Goal: Obtain resource: Obtain resource

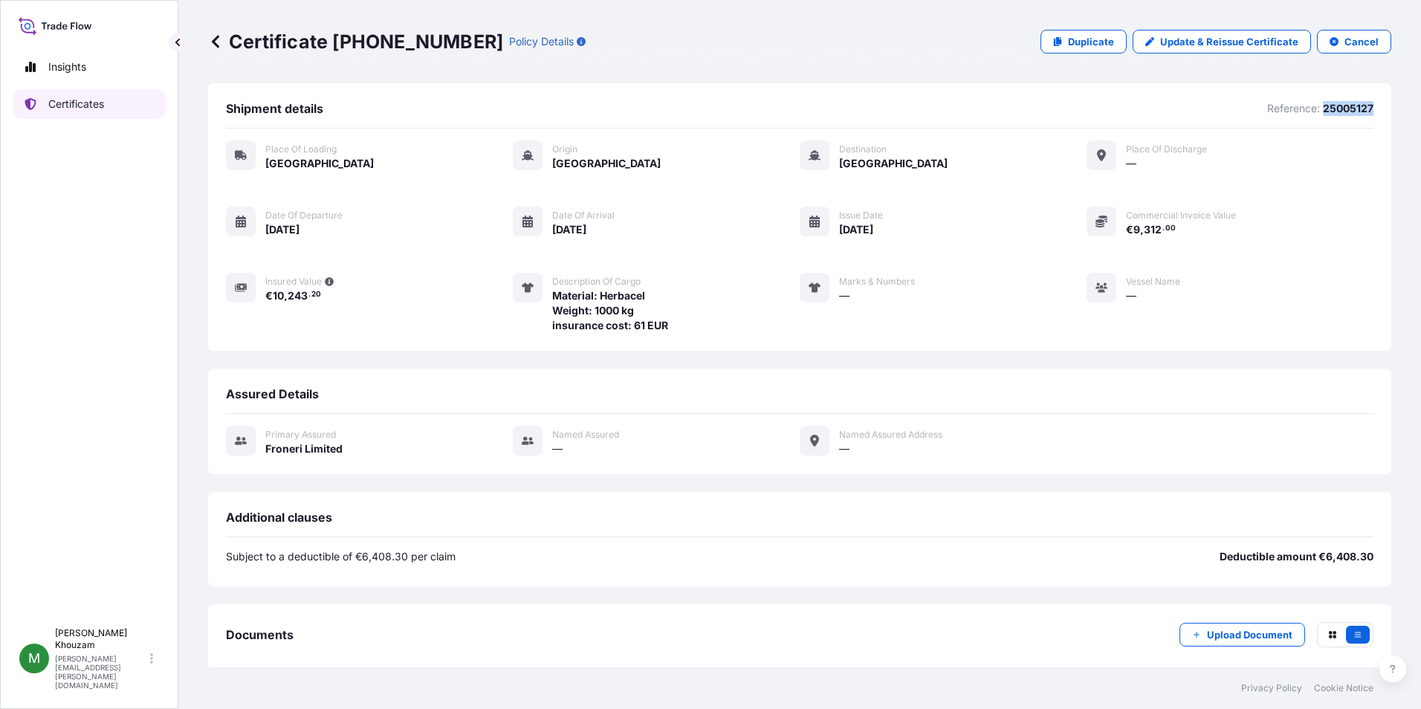
click at [65, 106] on p "Certificates" at bounding box center [76, 104] width 56 height 15
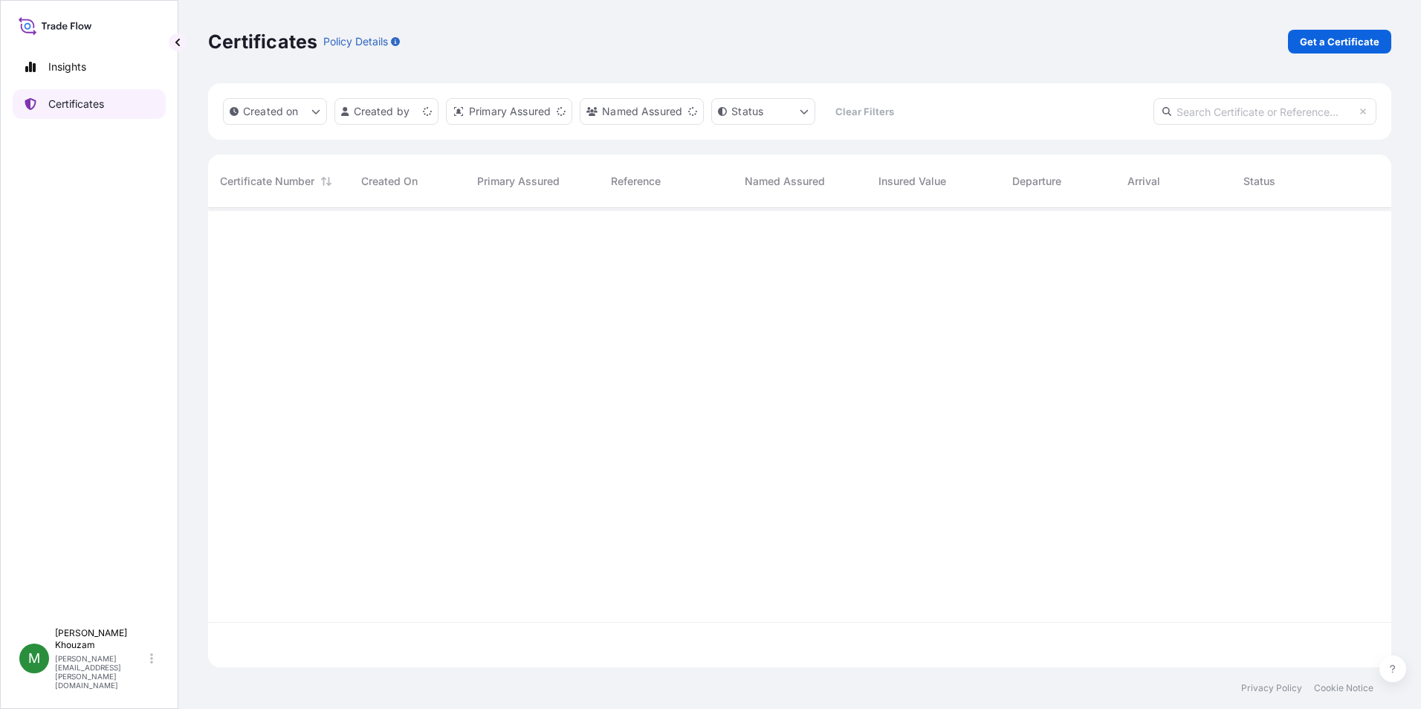
scroll to position [456, 1172]
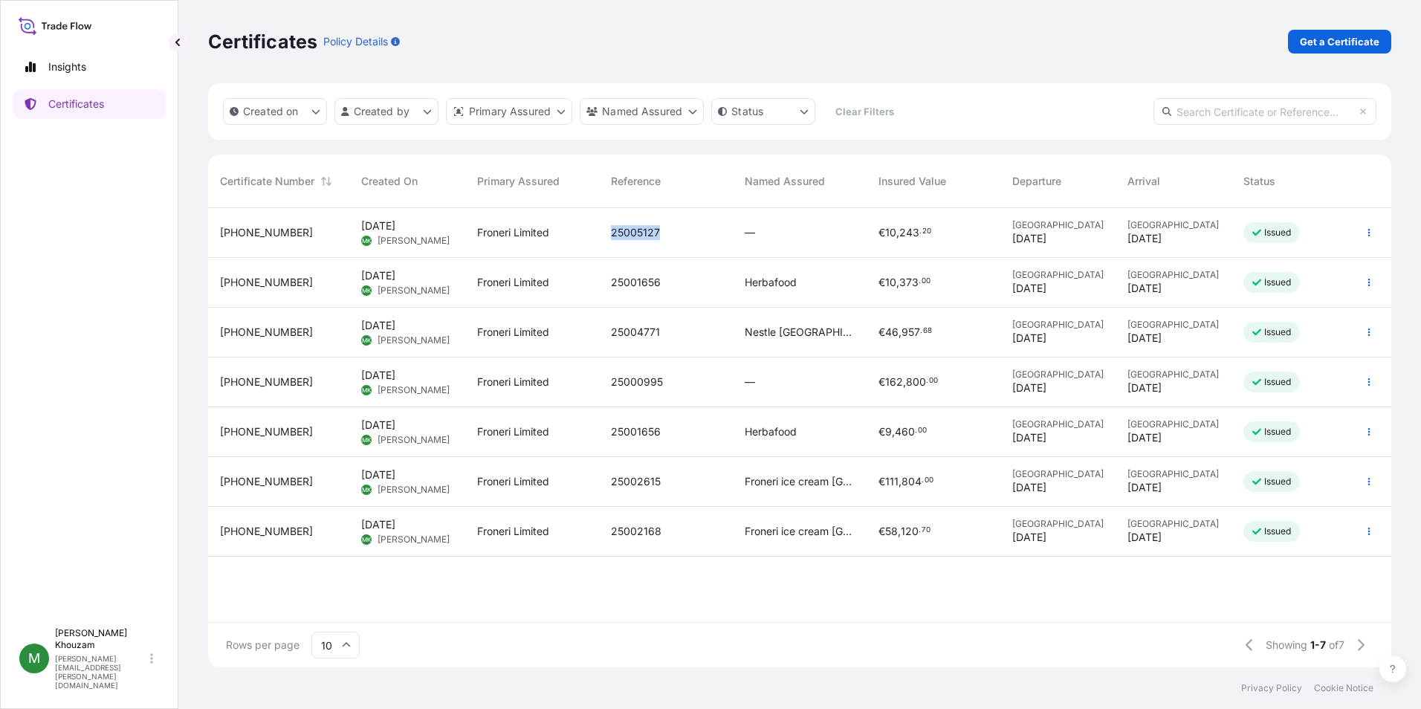
drag, startPoint x: 678, startPoint y: 233, endPoint x: 608, endPoint y: 227, distance: 70.9
click at [608, 227] on div "25005127" at bounding box center [666, 233] width 134 height 50
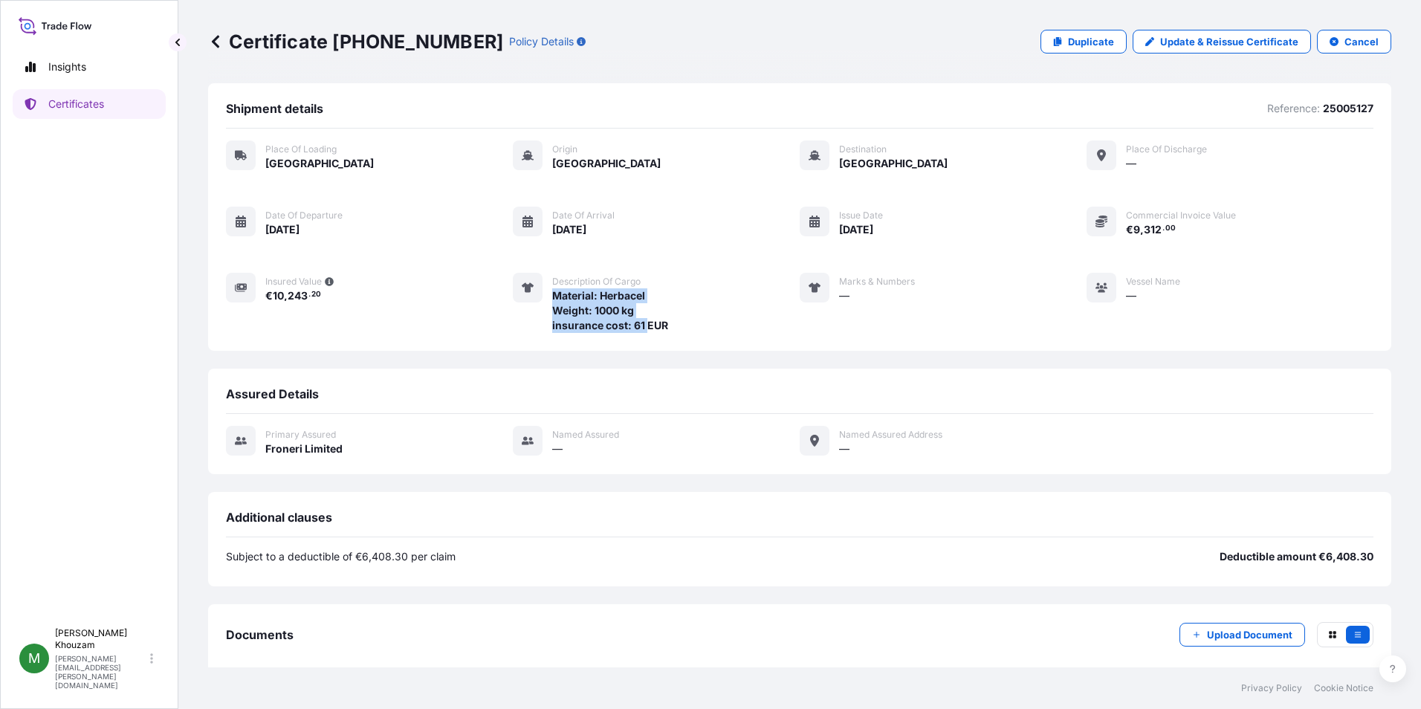
drag, startPoint x: 553, startPoint y: 292, endPoint x: 646, endPoint y: 331, distance: 100.9
click at [646, 331] on span "Material: Herbacel Weight: 1000 kg insurance cost: 61 EUR" at bounding box center [610, 310] width 116 height 45
drag, startPoint x: 646, startPoint y: 331, endPoint x: 631, endPoint y: 311, distance: 25.0
click at [631, 311] on span "Material: Herbacel Weight: 1000 kg insurance cost: 61 EUR" at bounding box center [610, 310] width 116 height 45
drag, startPoint x: 649, startPoint y: 312, endPoint x: 542, endPoint y: 319, distance: 107.2
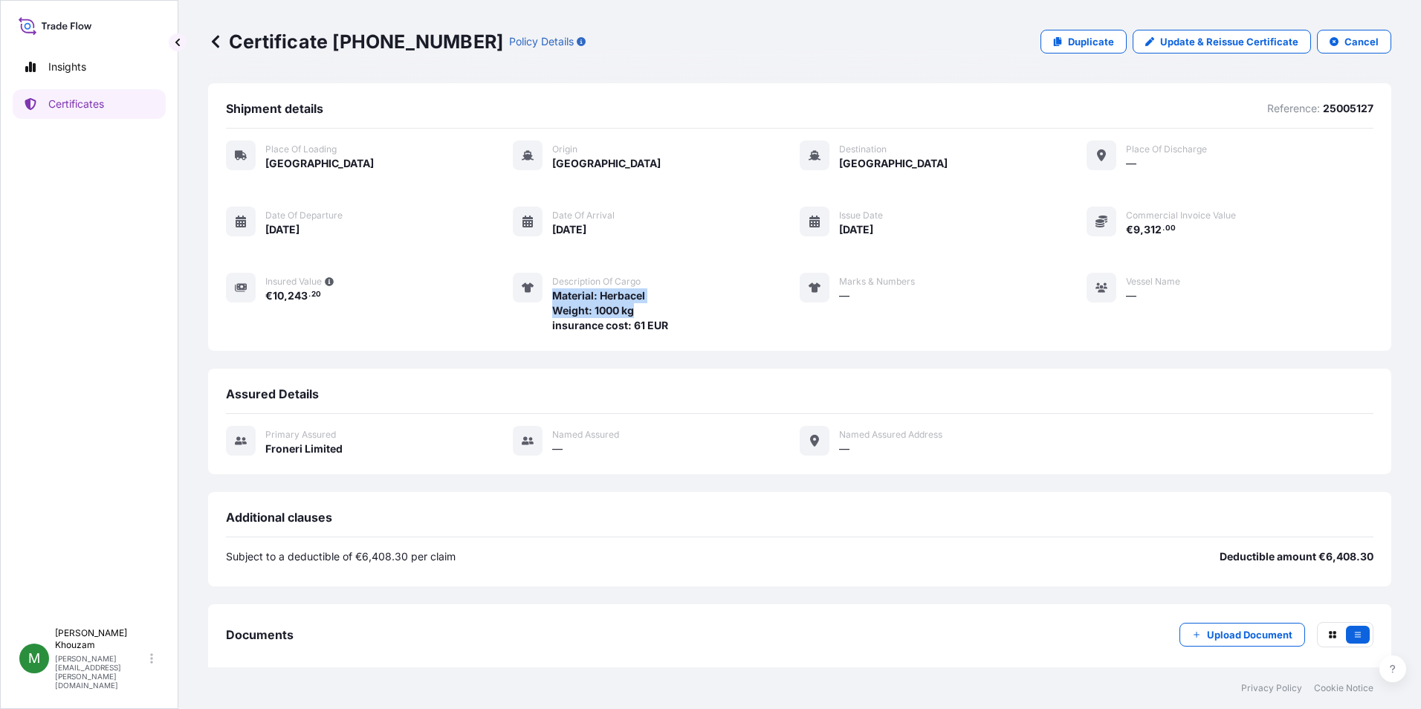
click at [542, 319] on div "Description of cargo Material: Herbacel Weight: 1000 kg insurance cost: 61 EUR" at bounding box center [590, 303] width 155 height 60
click at [227, 45] on p "Certificate [PHONE_NUMBER]" at bounding box center [355, 42] width 295 height 24
click at [211, 41] on icon at bounding box center [215, 41] width 15 height 15
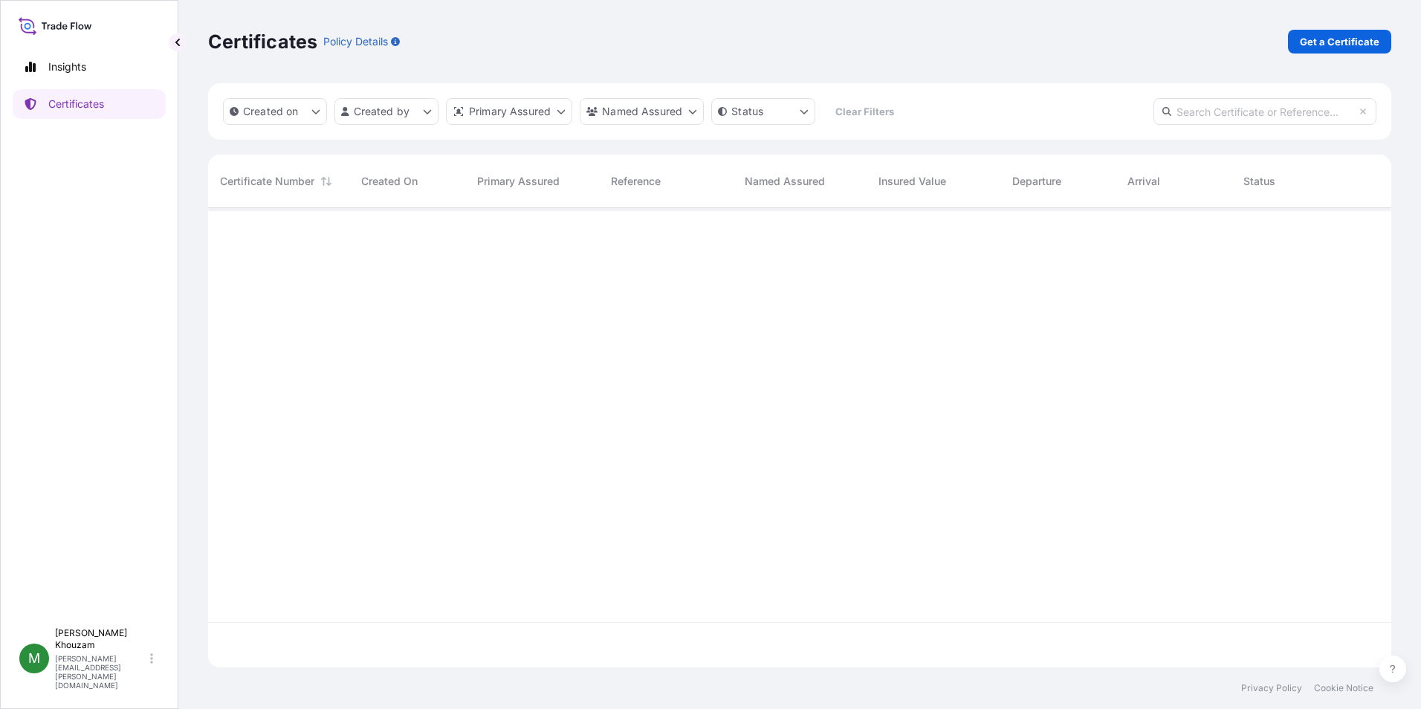
scroll to position [456, 1172]
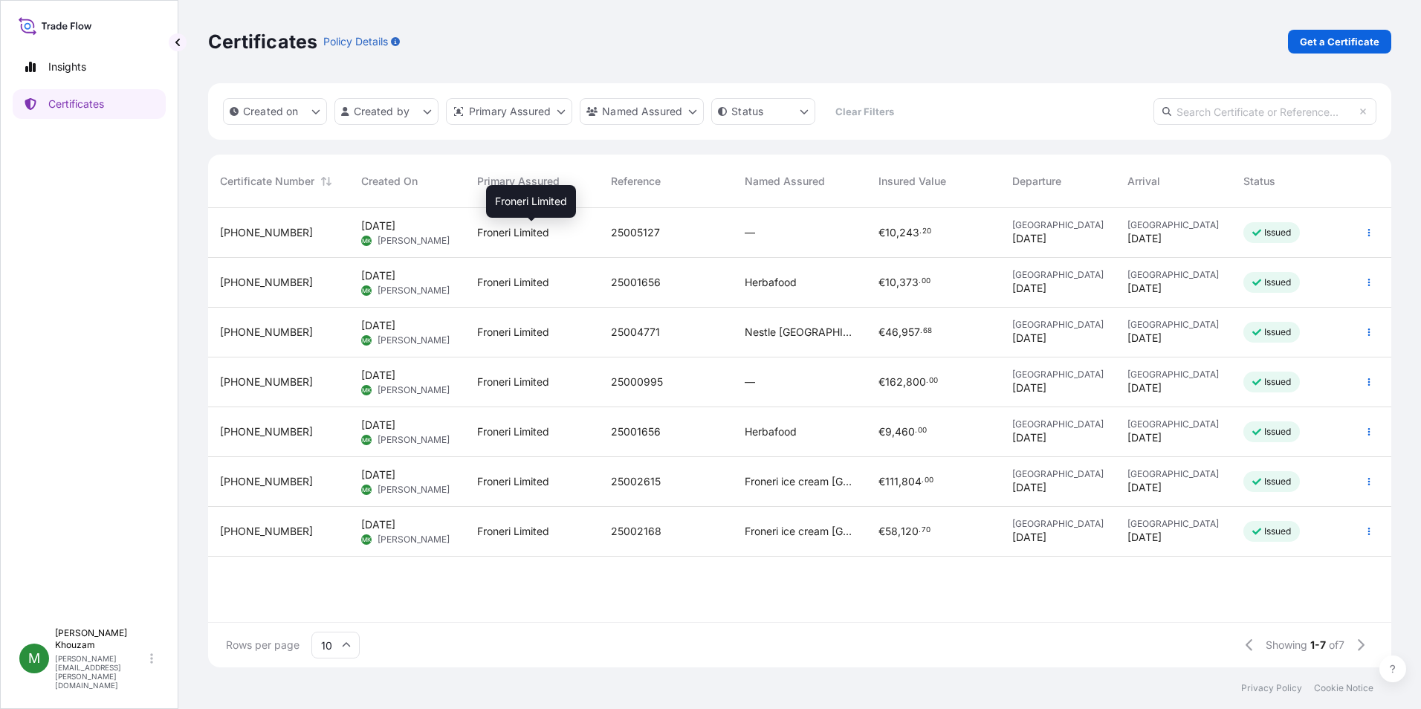
click at [488, 233] on span "Froneri Limited" at bounding box center [513, 232] width 72 height 15
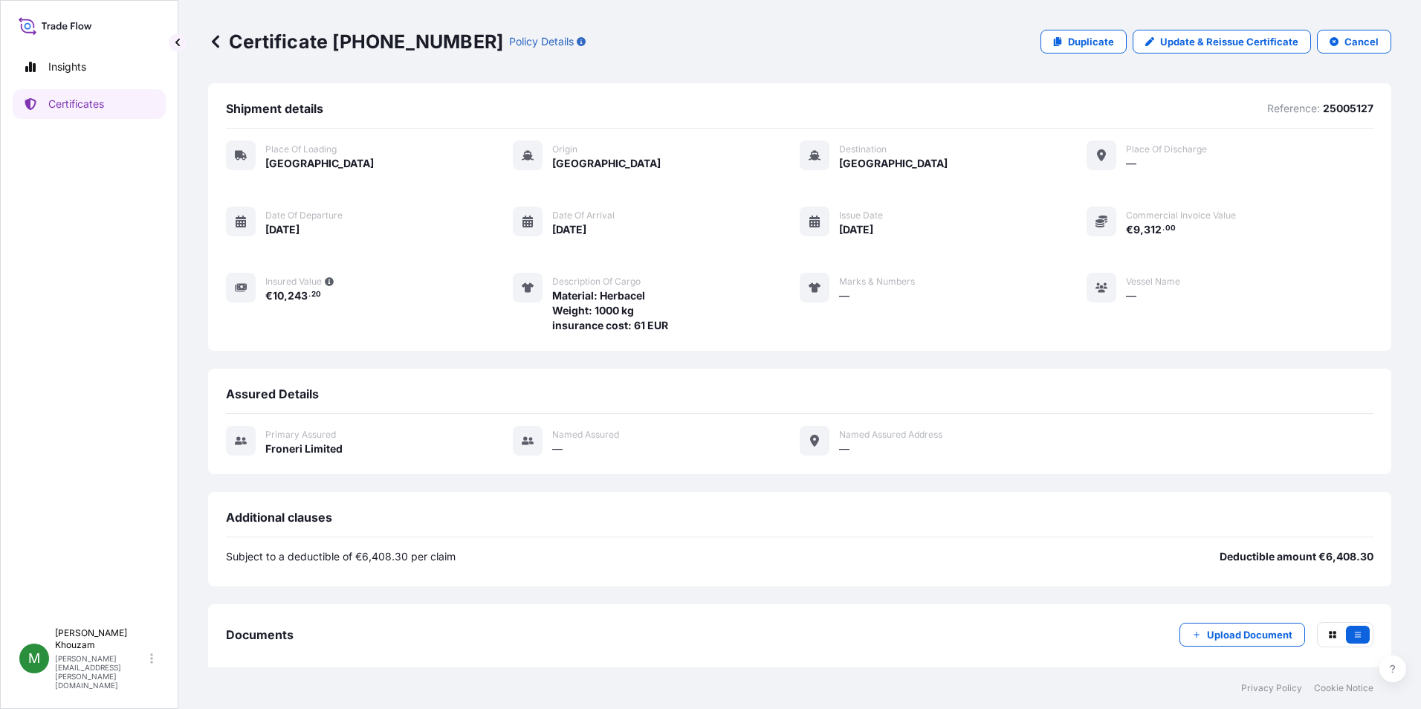
click at [223, 36] on p "Certificate [PHONE_NUMBER]" at bounding box center [355, 42] width 295 height 24
click at [219, 39] on icon at bounding box center [215, 41] width 15 height 15
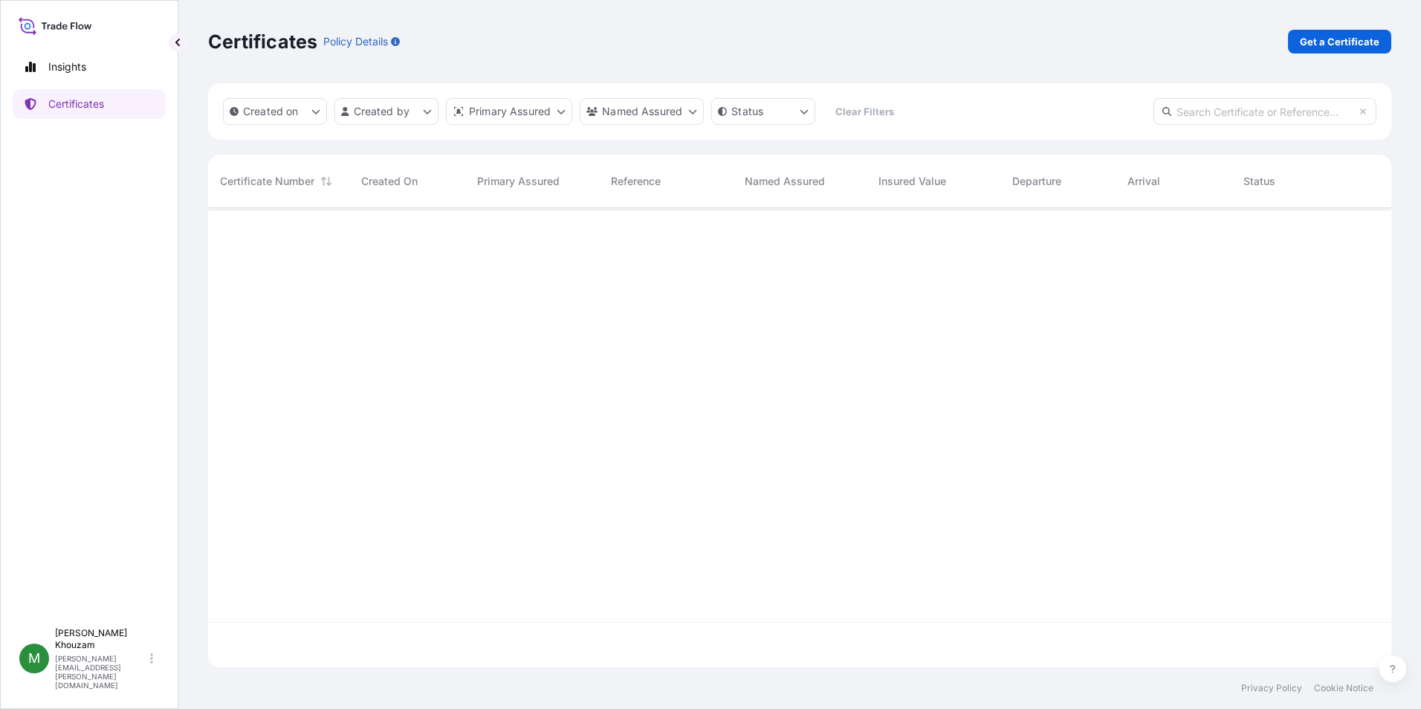
scroll to position [456, 1172]
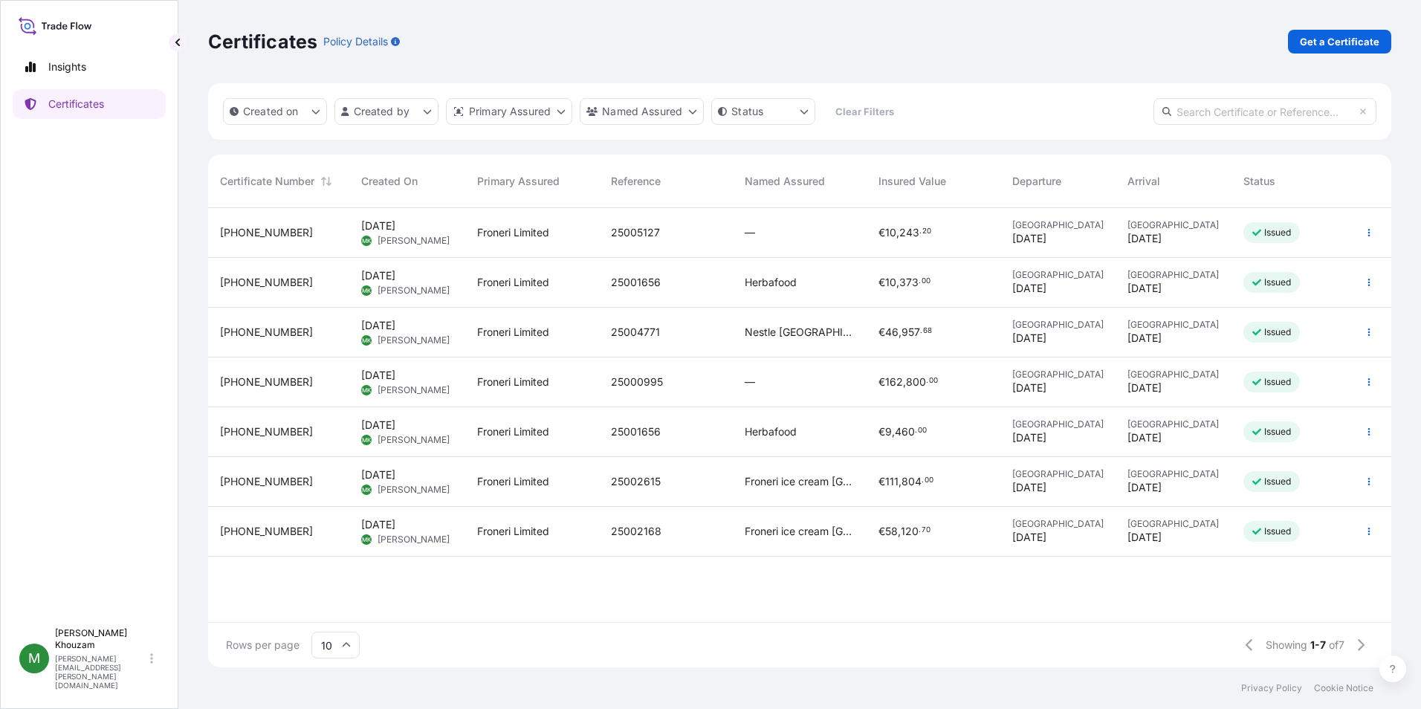
click at [901, 531] on span "120" at bounding box center [909, 531] width 18 height 10
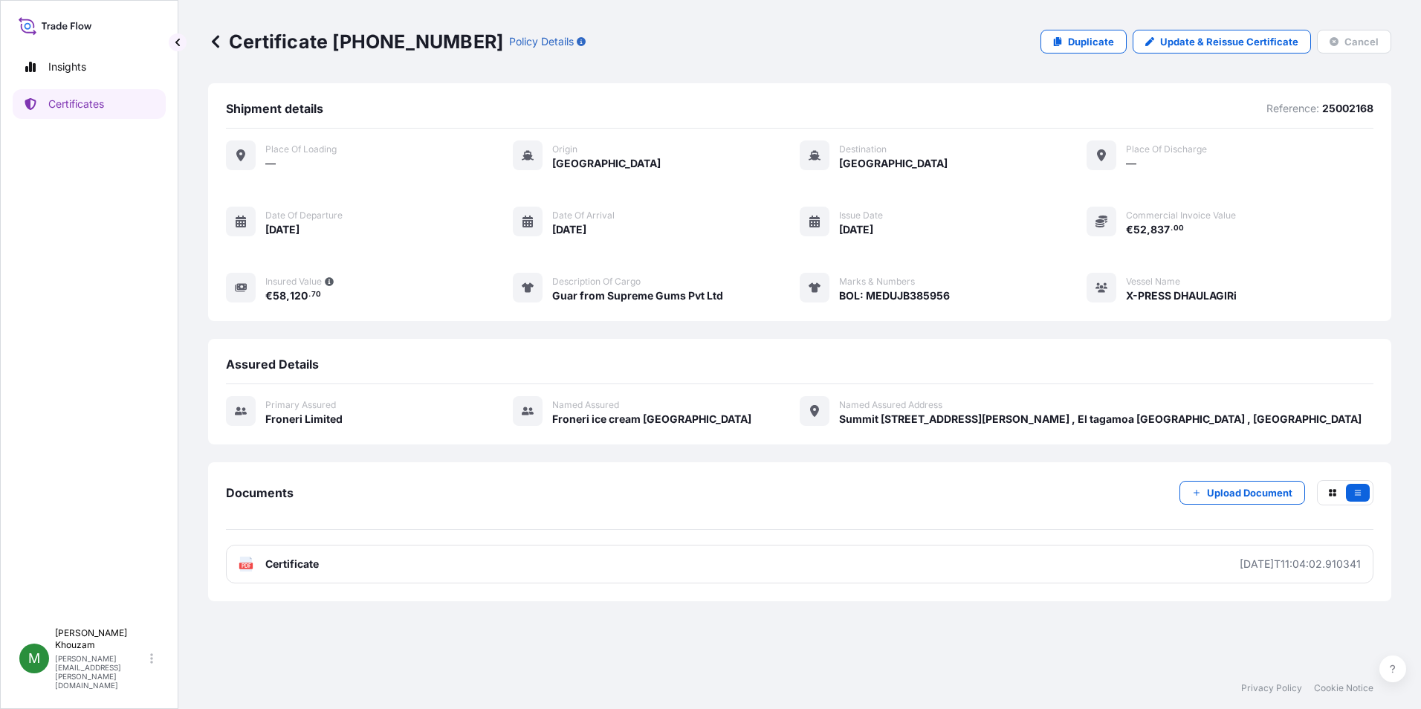
click at [221, 40] on icon at bounding box center [215, 41] width 15 height 15
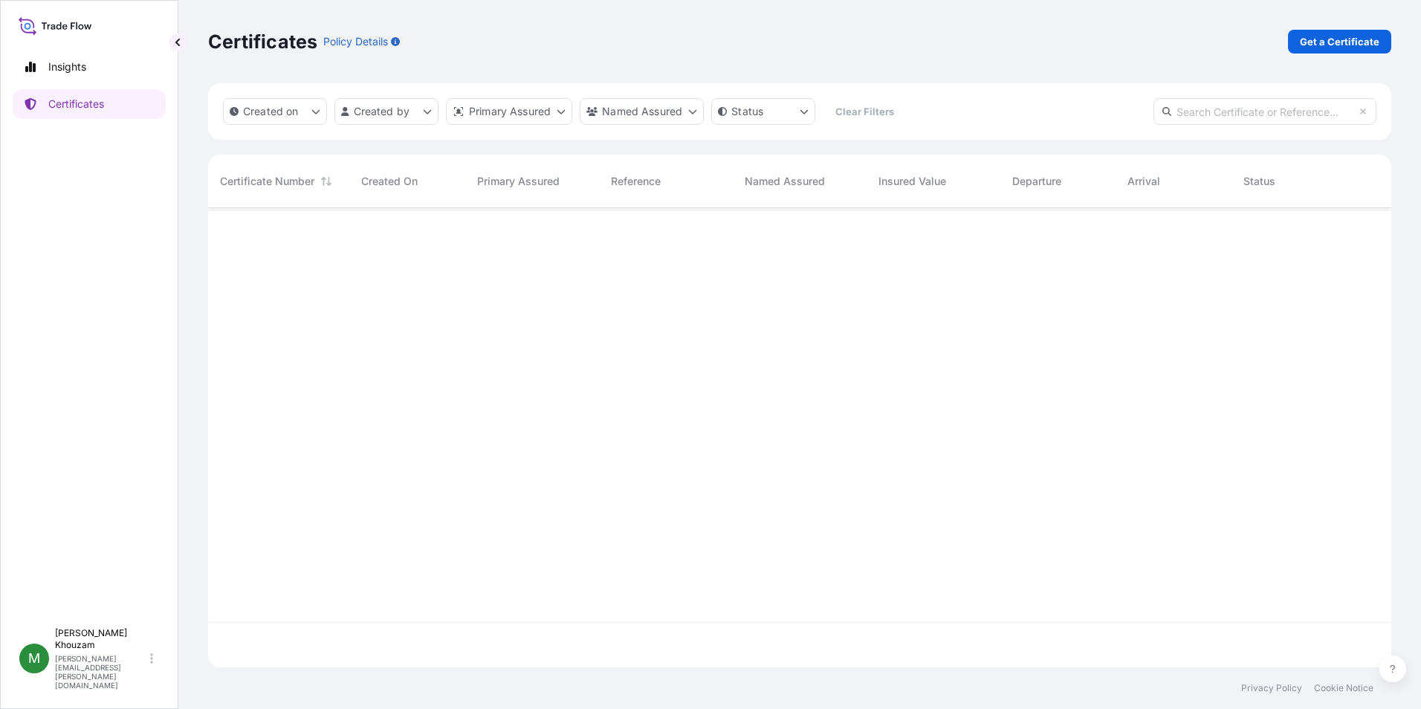
scroll to position [456, 1172]
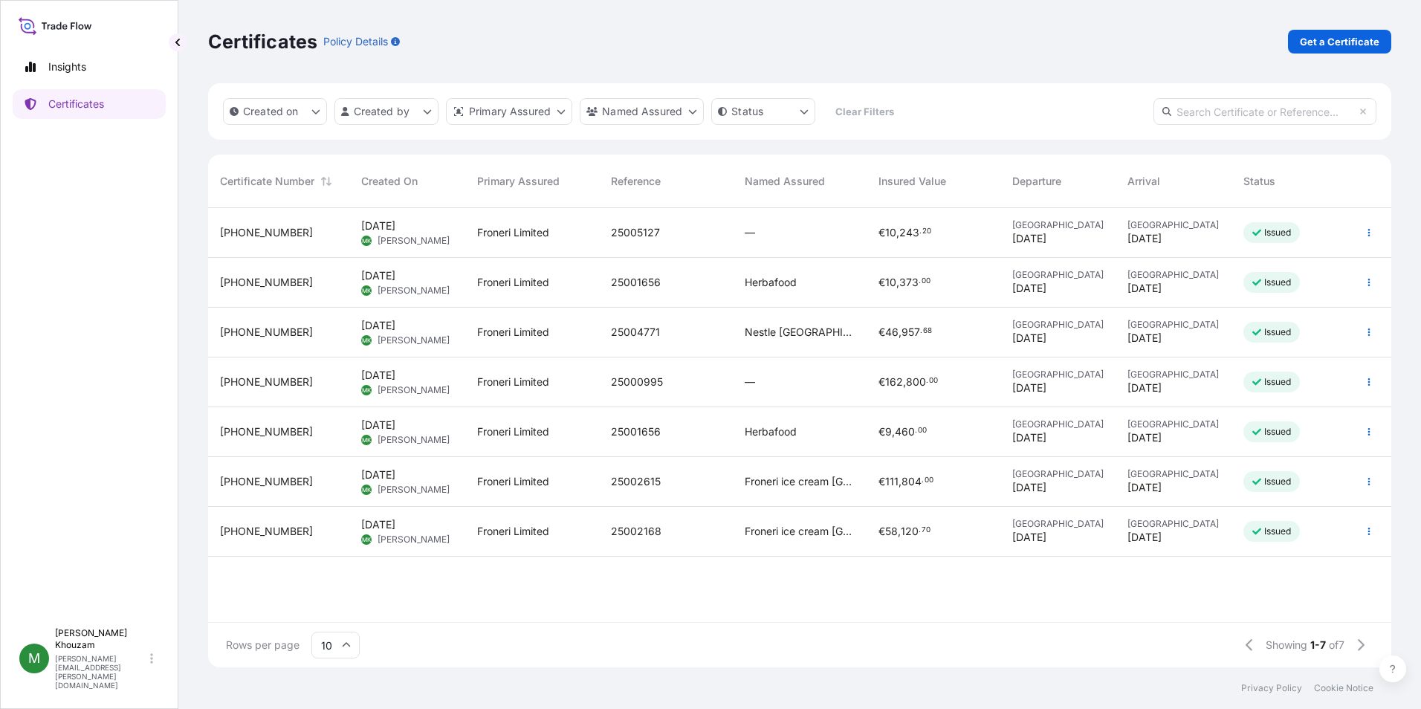
click at [639, 443] on div "25001656" at bounding box center [666, 432] width 134 height 50
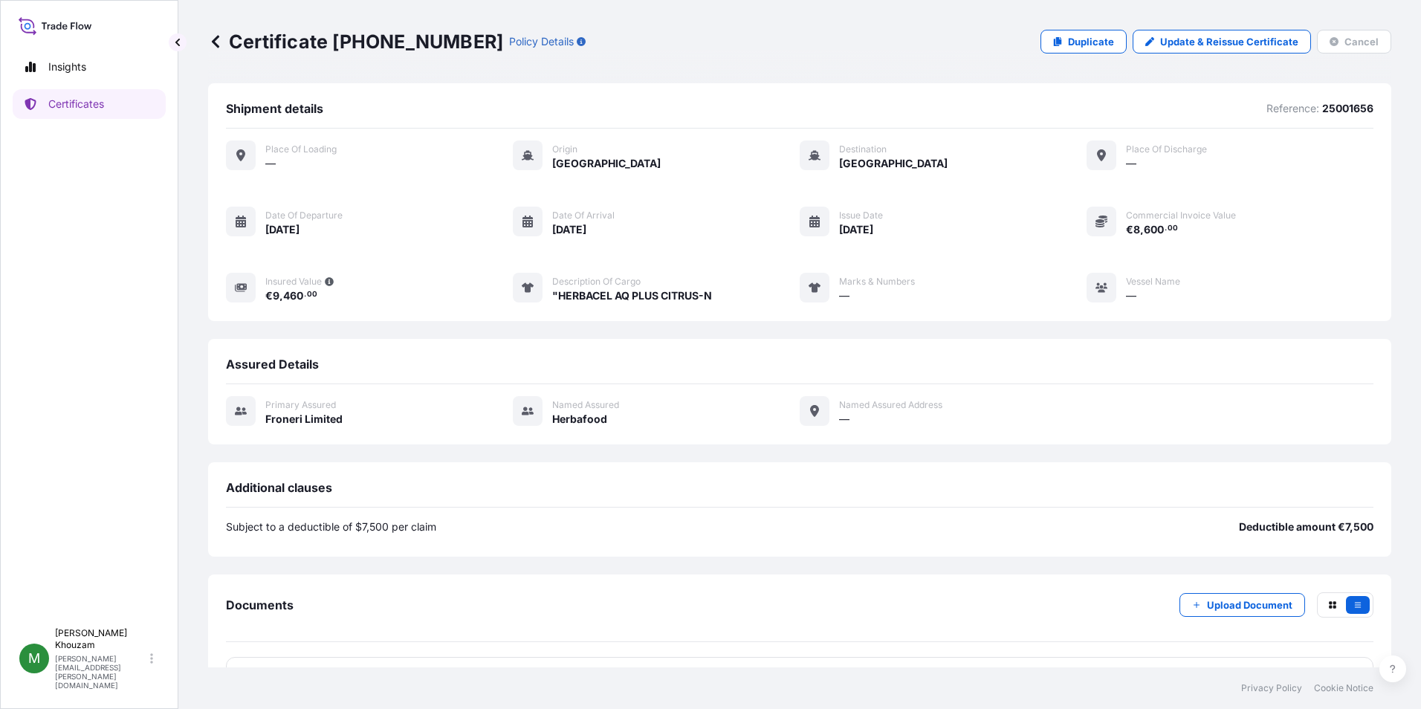
click at [1215, 199] on div "Place of Loading — Origin [GEOGRAPHIC_DATA] Destination [GEOGRAPHIC_DATA] Place…" at bounding box center [799, 221] width 1147 height 163
drag, startPoint x: 1189, startPoint y: 228, endPoint x: 1115, endPoint y: 229, distance: 73.6
click at [1115, 229] on div "Commercial Invoice Value € 8 , 600 . 00" at bounding box center [1160, 222] width 149 height 30
drag, startPoint x: 1115, startPoint y: 229, endPoint x: 1123, endPoint y: 224, distance: 8.7
click at [1126, 224] on span "€" at bounding box center [1129, 229] width 7 height 10
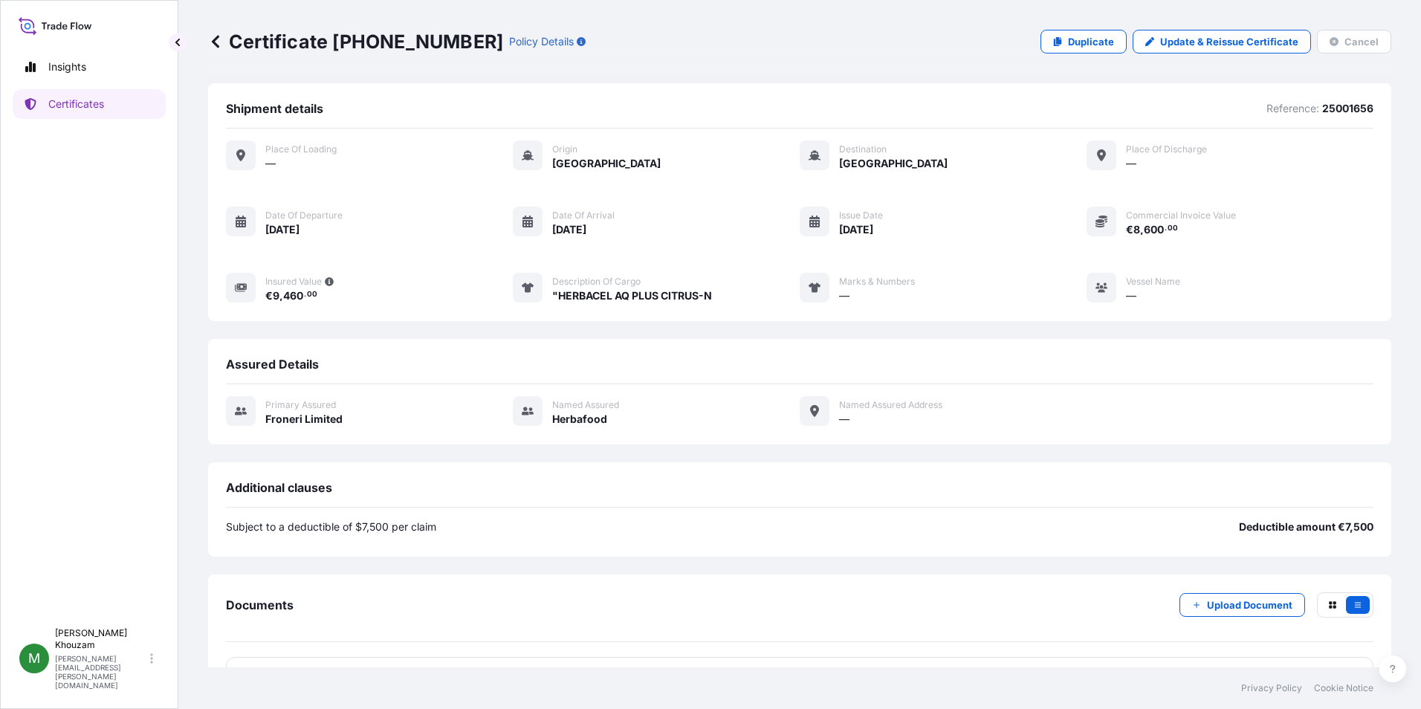
click at [215, 41] on icon at bounding box center [215, 41] width 15 height 15
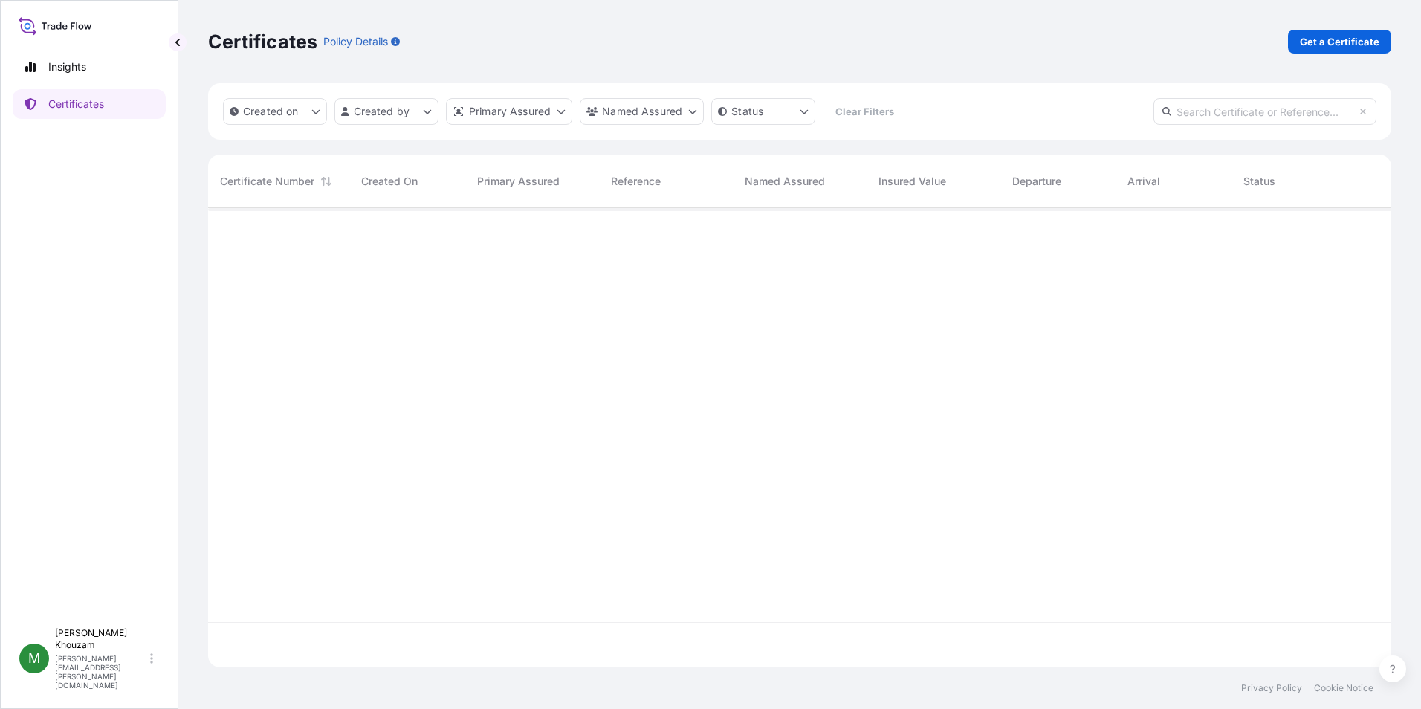
scroll to position [456, 1172]
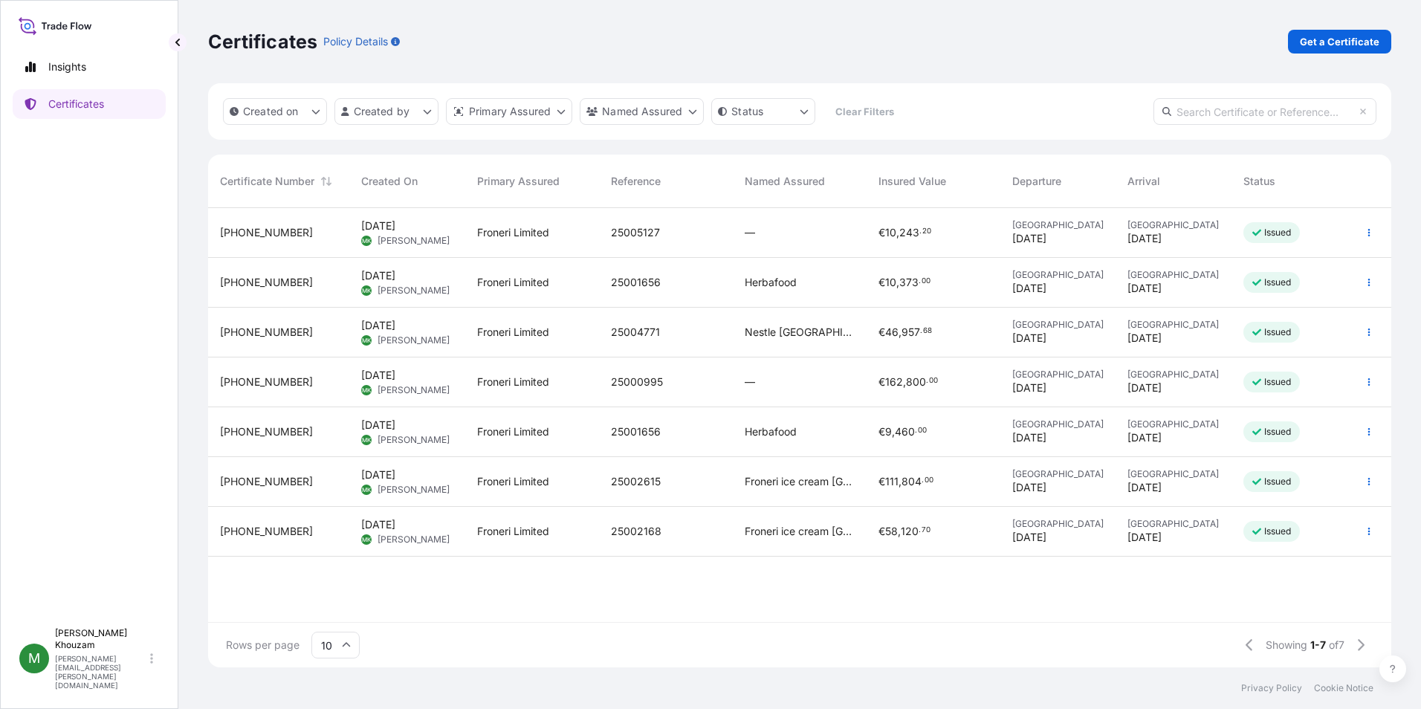
click at [370, 275] on span "[DATE]" at bounding box center [378, 275] width 34 height 15
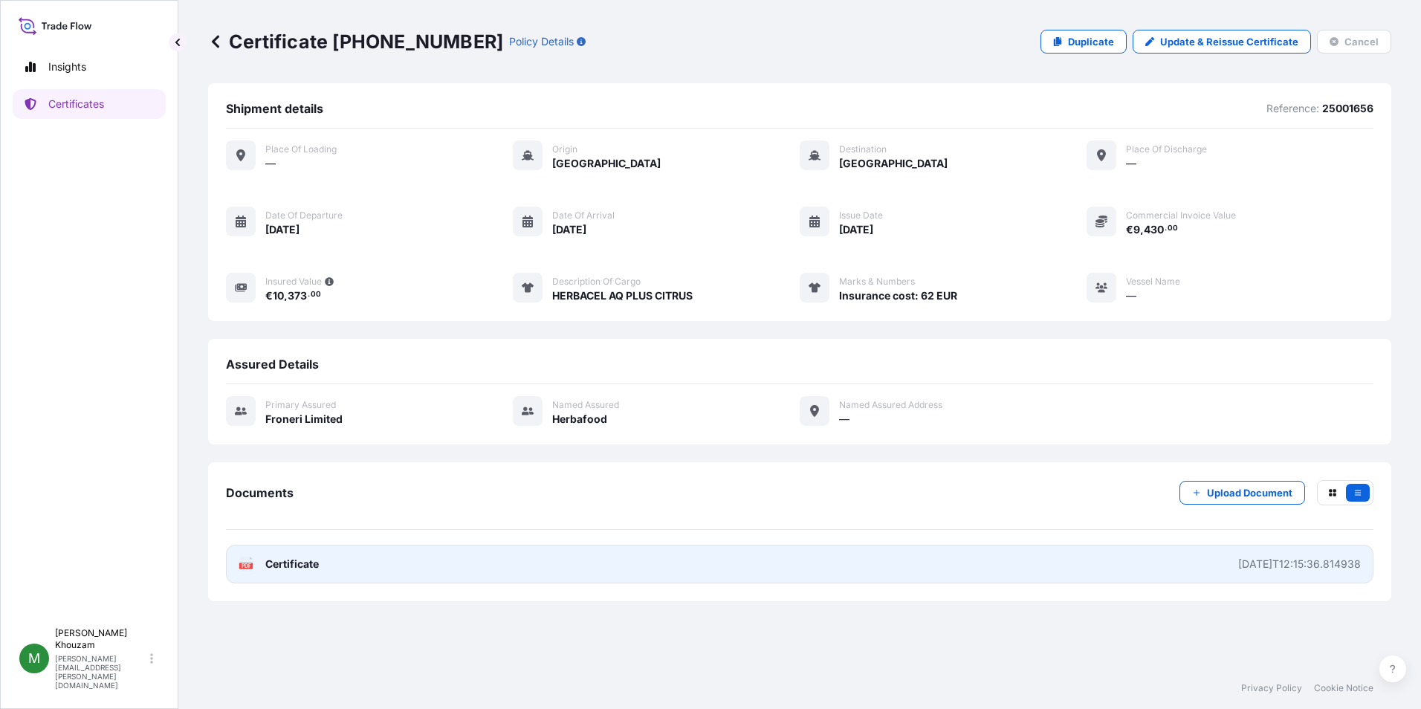
click at [270, 562] on span "Certificate" at bounding box center [291, 563] width 53 height 15
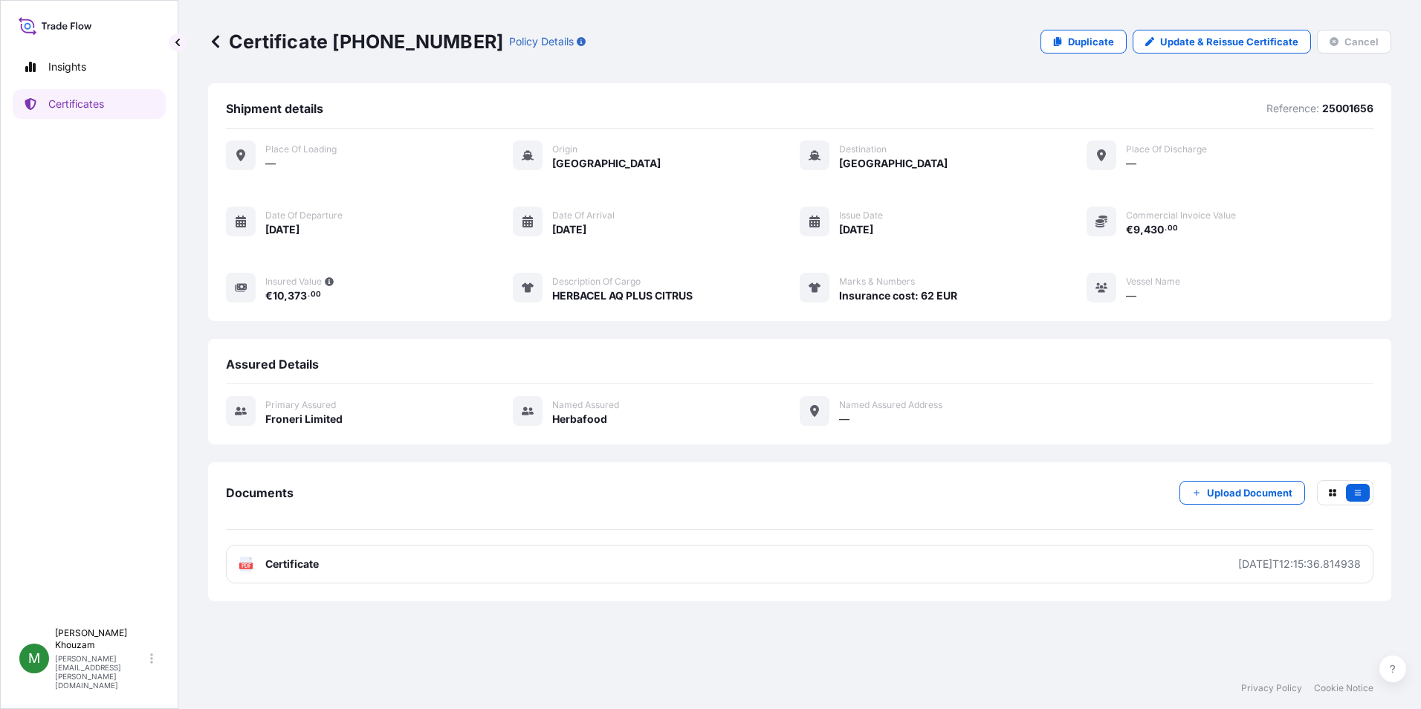
click at [210, 42] on icon at bounding box center [215, 41] width 15 height 15
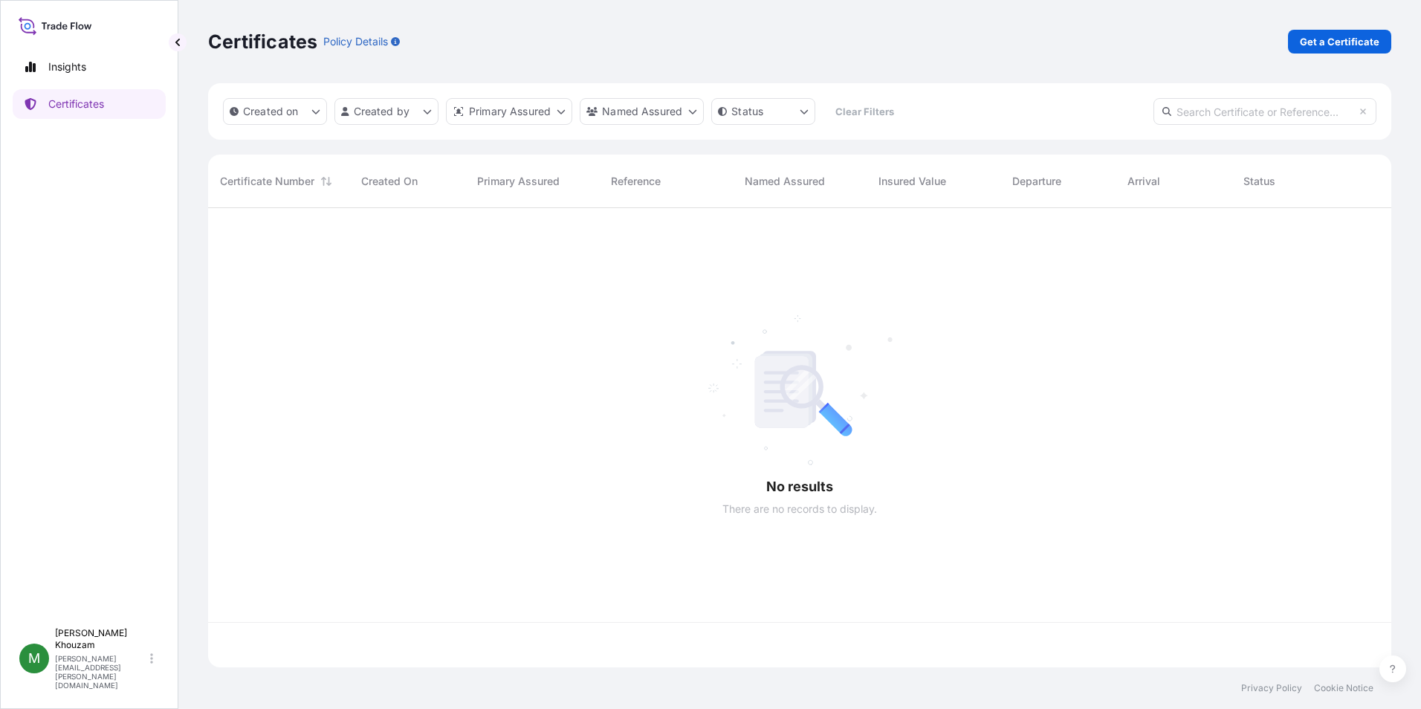
scroll to position [456, 1172]
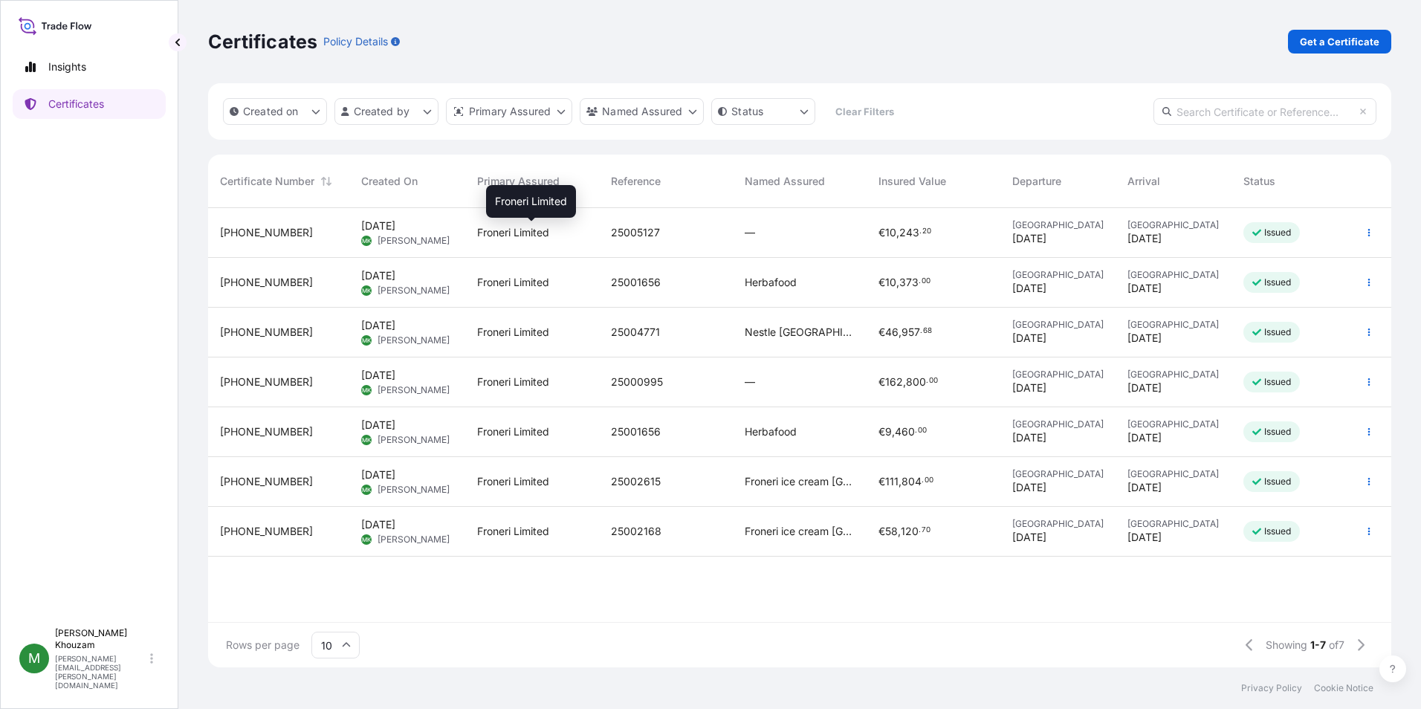
click at [497, 239] on span "Froneri Limited" at bounding box center [513, 232] width 72 height 15
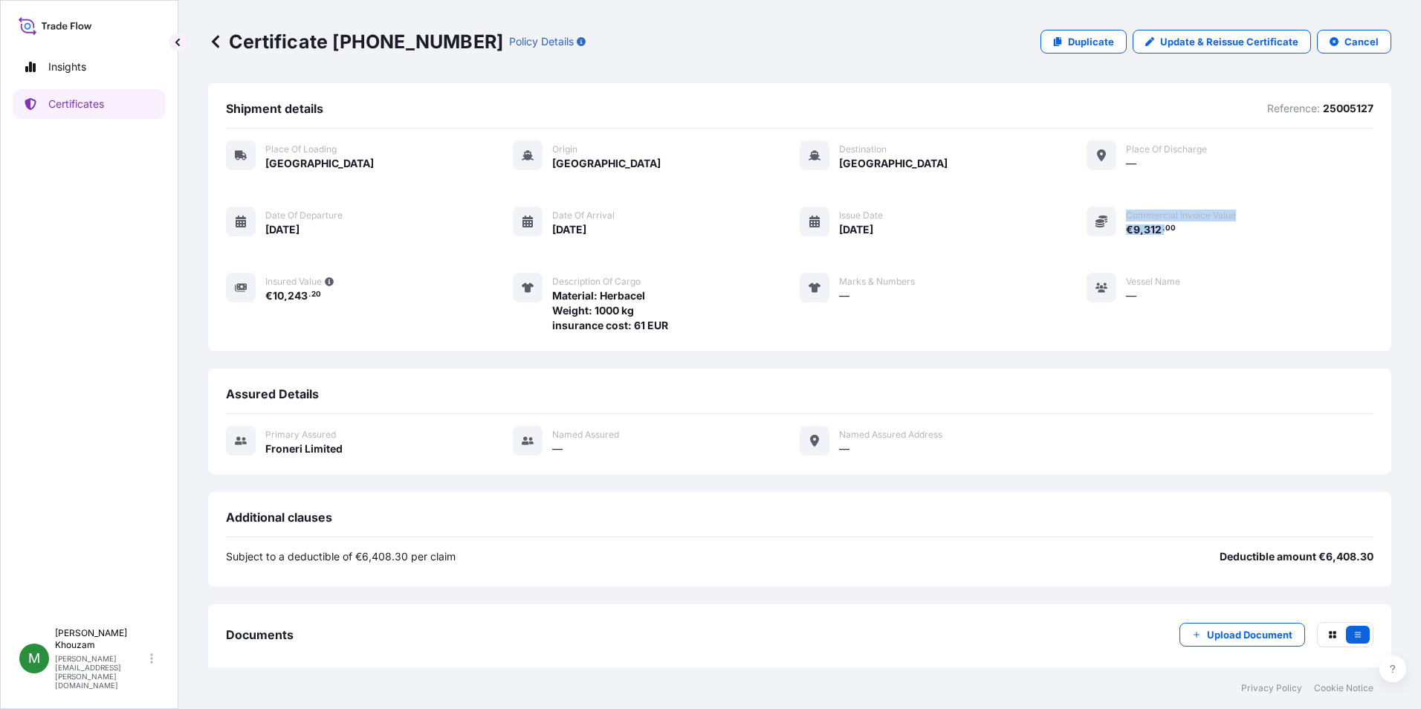
drag, startPoint x: 1155, startPoint y: 224, endPoint x: 1111, endPoint y: 231, distance: 45.1
click at [1111, 231] on div "Commercial Invoice Value € 9 , 312 . 00" at bounding box center [1160, 222] width 149 height 30
click at [1186, 247] on div "Place of Loading [GEOGRAPHIC_DATA] Origin [GEOGRAPHIC_DATA] Destination [GEOGRA…" at bounding box center [799, 236] width 1147 height 192
drag, startPoint x: 656, startPoint y: 322, endPoint x: 504, endPoint y: 319, distance: 151.6
click at [504, 319] on div "Place of Loading [GEOGRAPHIC_DATA] Origin [GEOGRAPHIC_DATA] Destination [GEOGRA…" at bounding box center [799, 236] width 1147 height 192
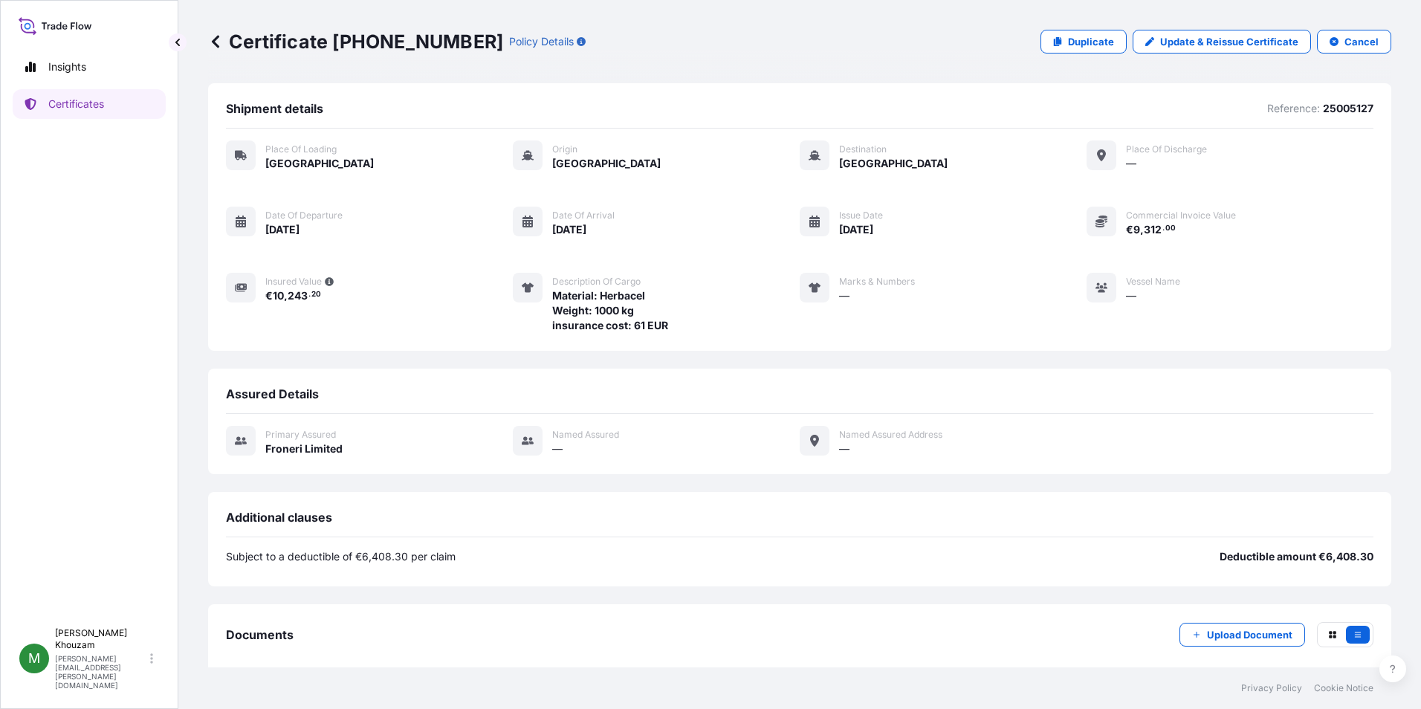
drag, startPoint x: 504, startPoint y: 319, endPoint x: 519, endPoint y: 323, distance: 15.3
click at [519, 323] on div "Description of cargo Material: Herbacel Weight: 1000 kg insurance cost: 61 EUR" at bounding box center [590, 303] width 155 height 60
drag, startPoint x: 675, startPoint y: 330, endPoint x: 646, endPoint y: 320, distance: 29.8
click at [646, 320] on div "Place of Loading [GEOGRAPHIC_DATA] Origin [GEOGRAPHIC_DATA] Destination [GEOGRA…" at bounding box center [799, 236] width 1147 height 192
click at [215, 40] on icon at bounding box center [215, 41] width 7 height 13
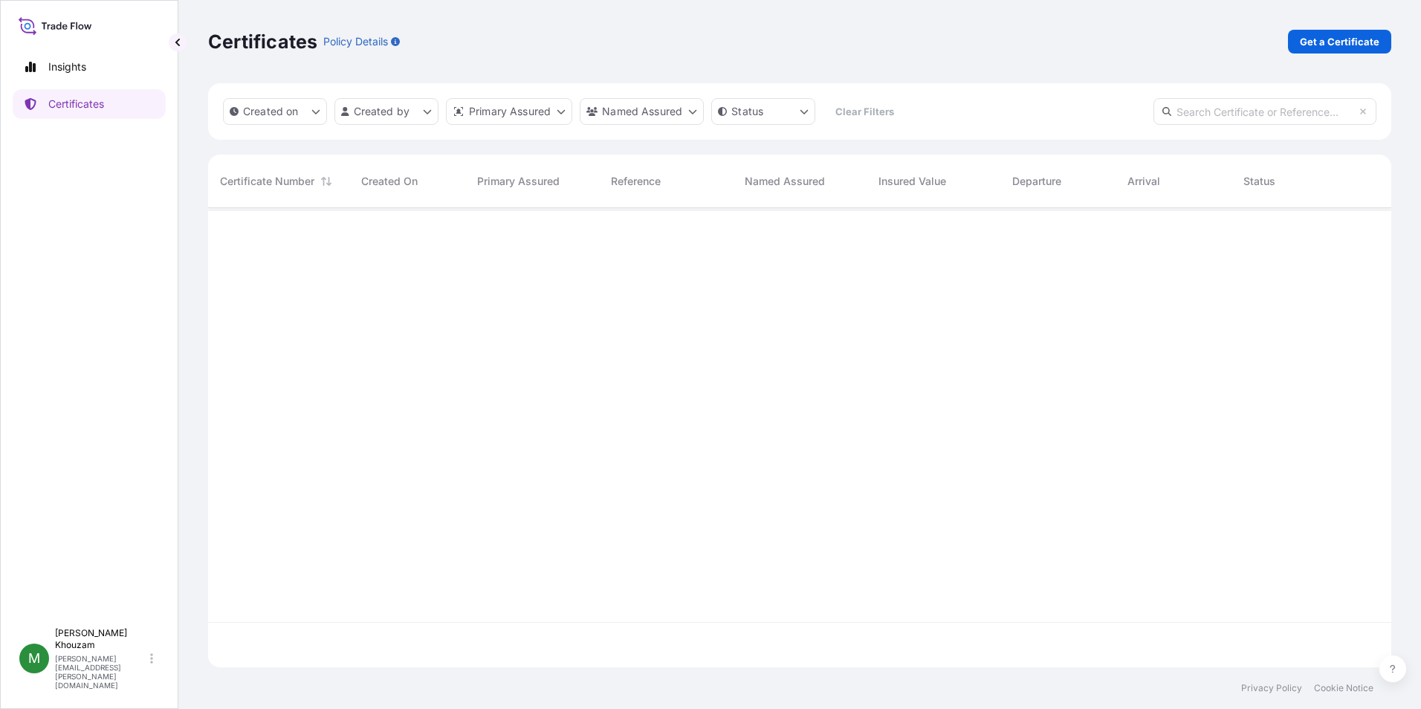
scroll to position [456, 1172]
click at [1359, 45] on p "Get a Certificate" at bounding box center [1338, 41] width 79 height 15
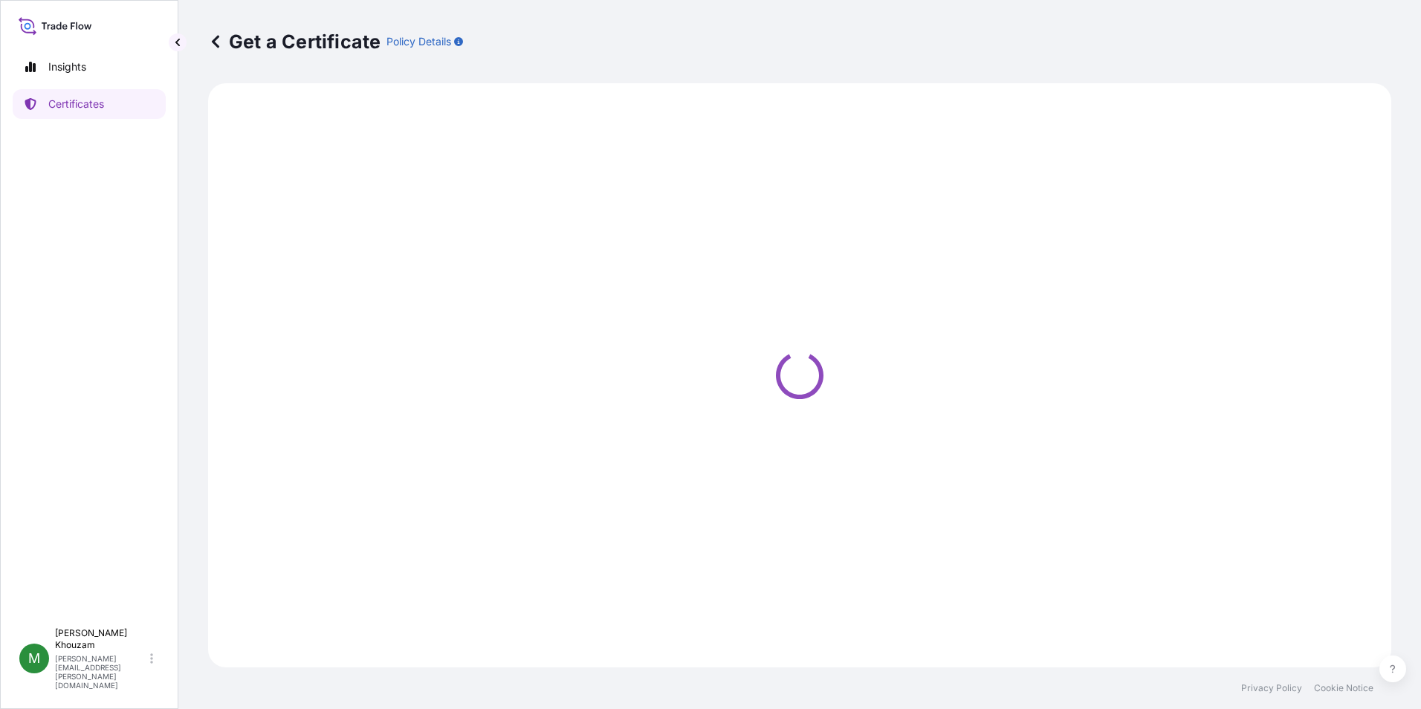
select select "Ocean Vessel"
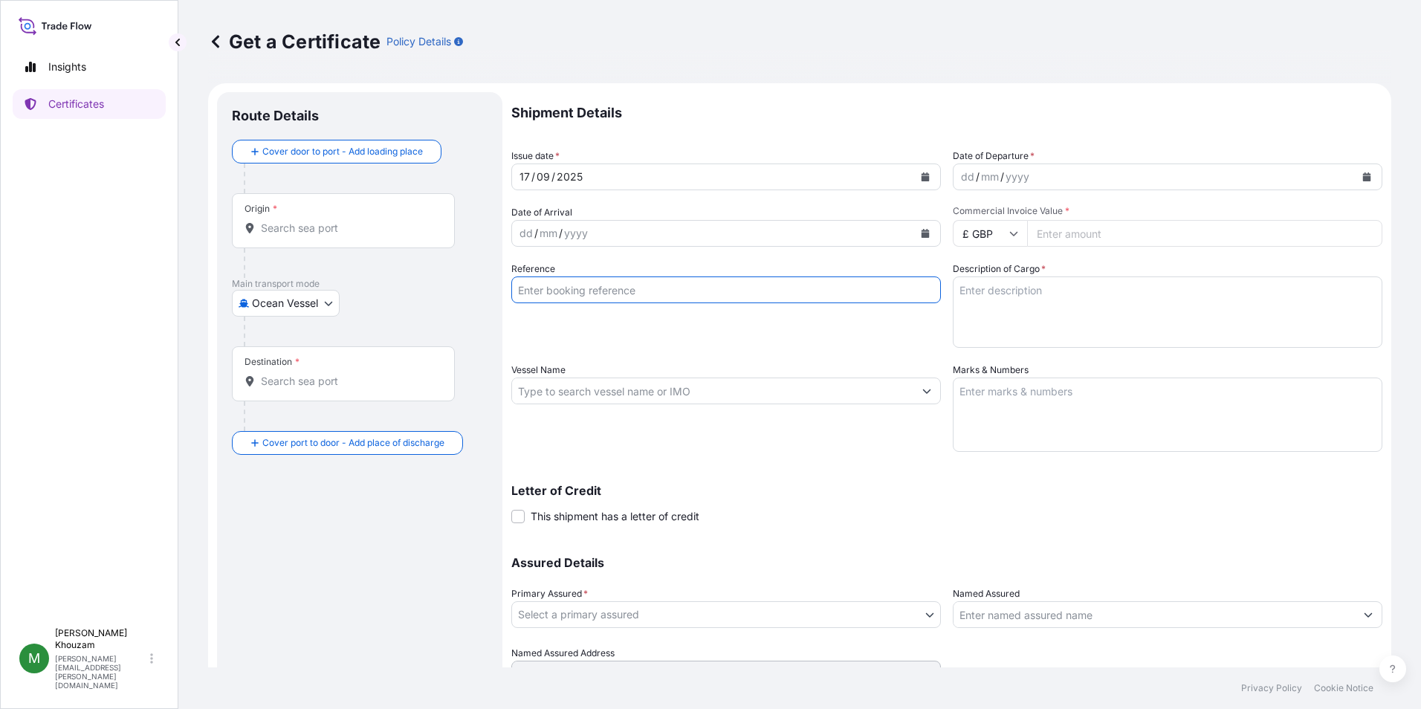
click at [590, 293] on input "Reference" at bounding box center [725, 289] width 429 height 27
click at [541, 292] on input "Reference" at bounding box center [725, 289] width 429 height 27
click at [216, 45] on icon at bounding box center [215, 41] width 7 height 13
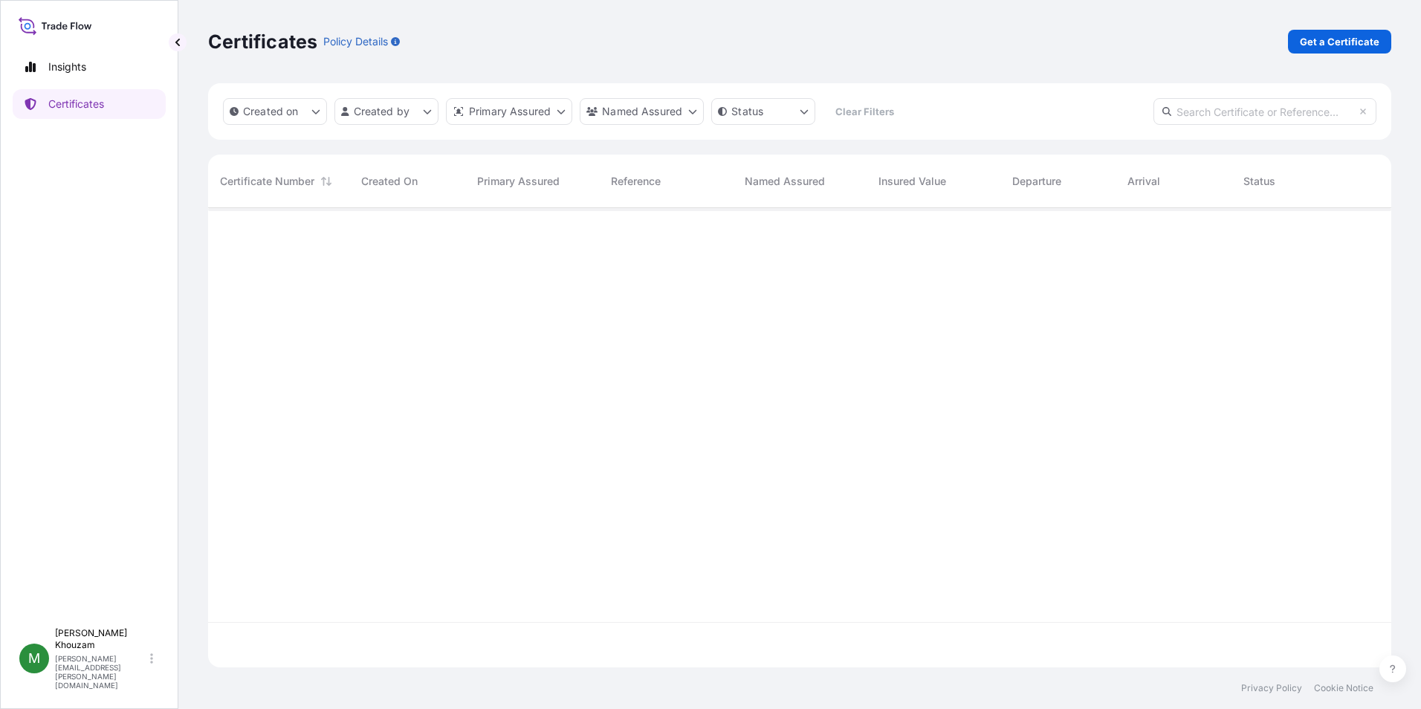
scroll to position [456, 1172]
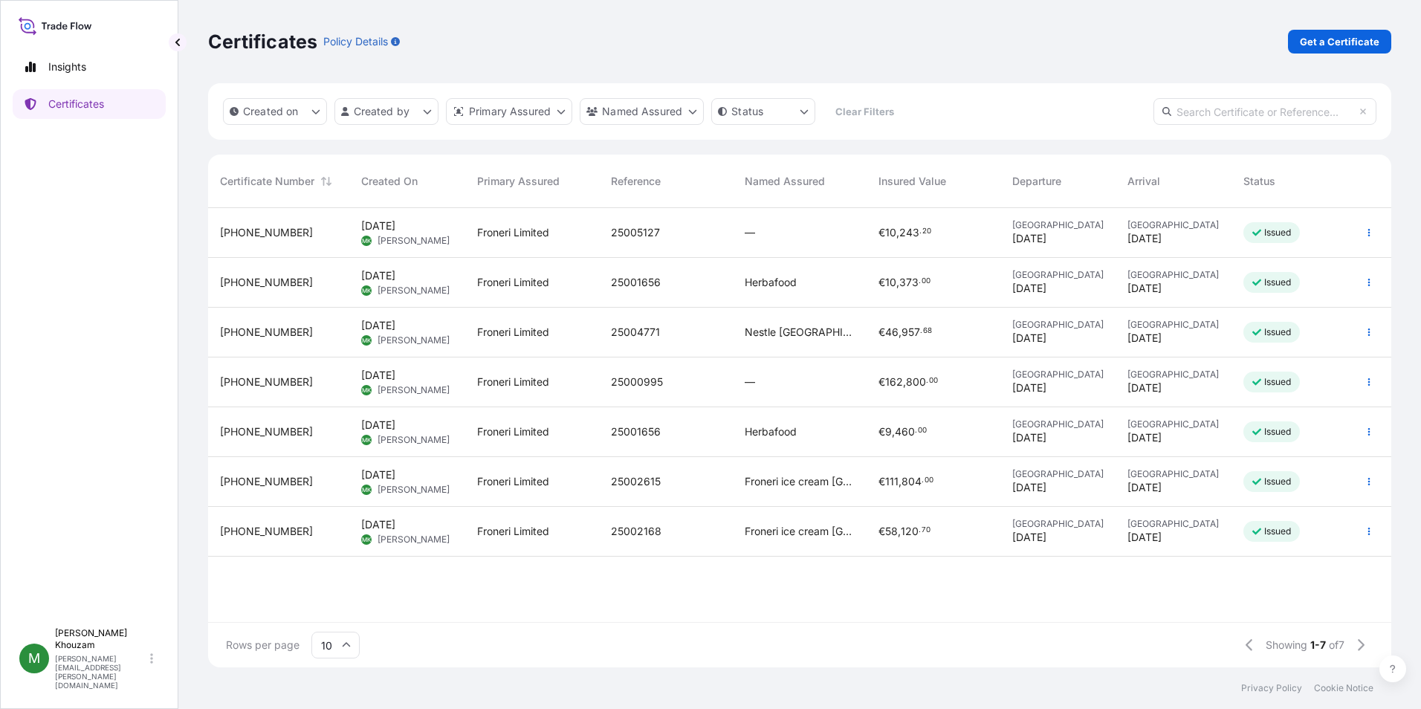
click at [938, 637] on div "Rows per page 10 Showing 1-7 of 7" at bounding box center [799, 645] width 1183 height 45
